Goal: Information Seeking & Learning: Understand process/instructions

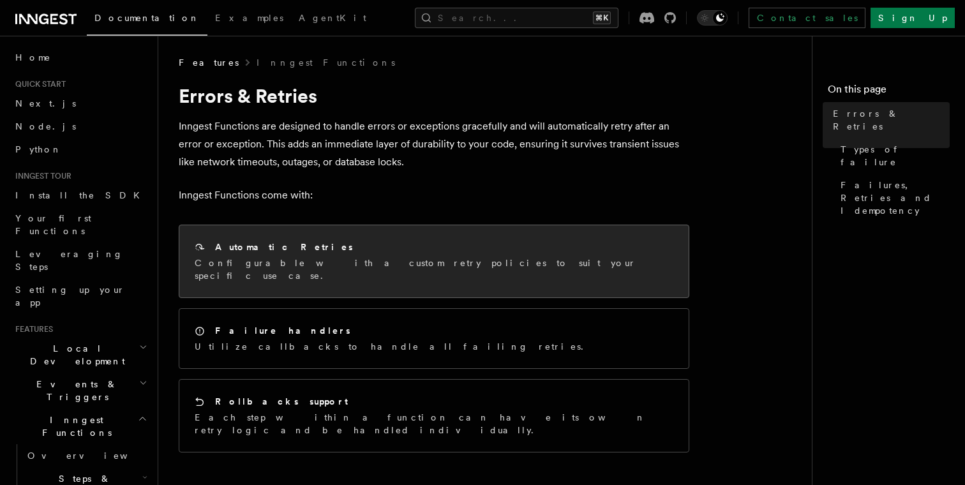
click at [310, 259] on p "Configurable with a custom retry policies to suit your specific use case." at bounding box center [434, 269] width 478 height 26
